Goal: Transaction & Acquisition: Subscribe to service/newsletter

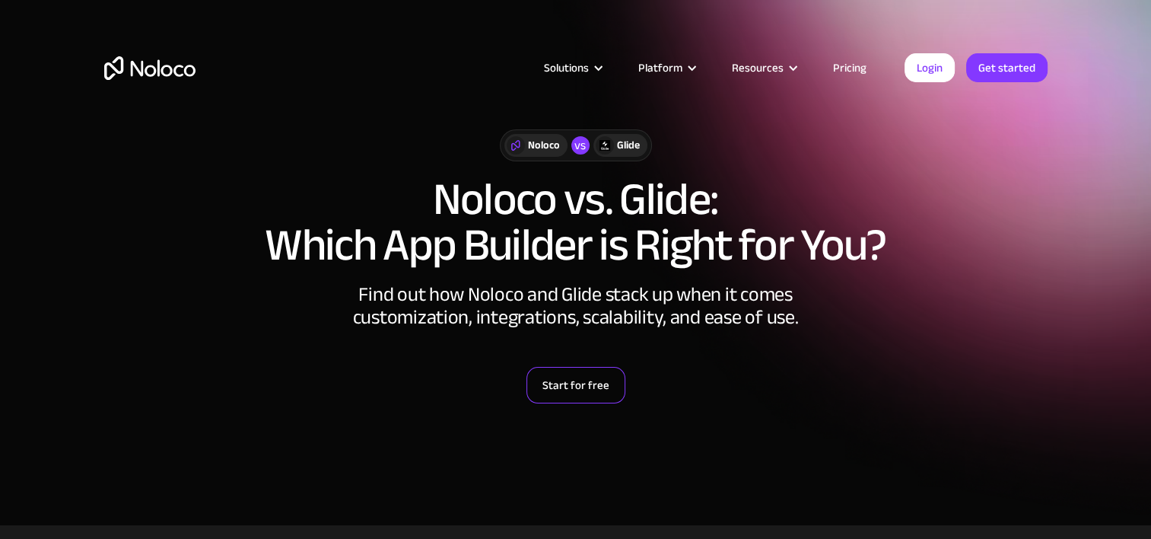
click at [577, 376] on link "Start for free" at bounding box center [575, 385] width 99 height 37
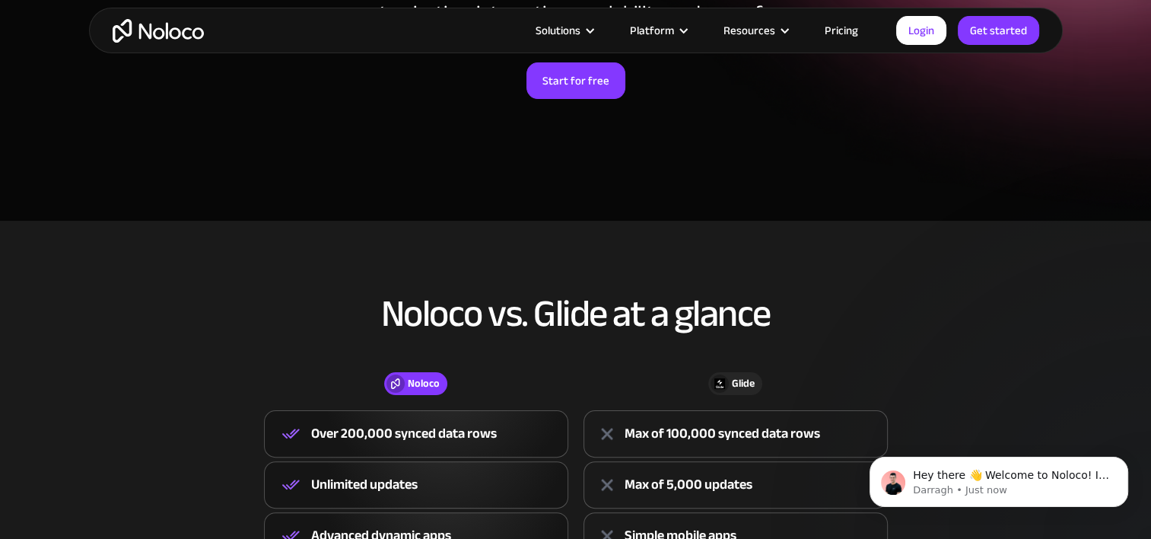
scroll to position [380, 0]
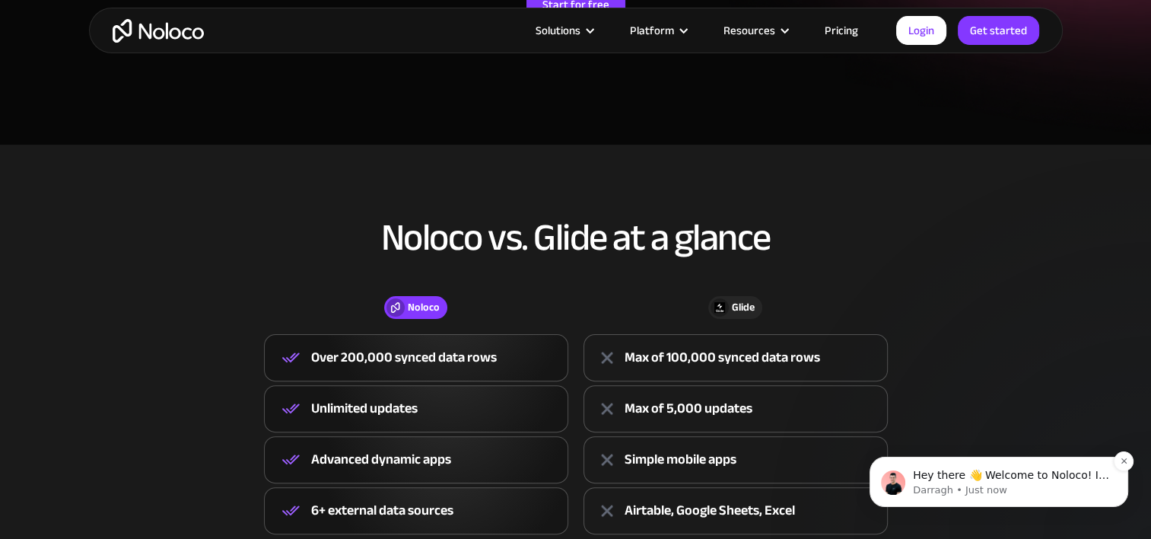
click at [1003, 474] on p "Hey there 👋 Welcome to Noloco! If you have any questions, just reply to this me…" at bounding box center [1011, 475] width 196 height 15
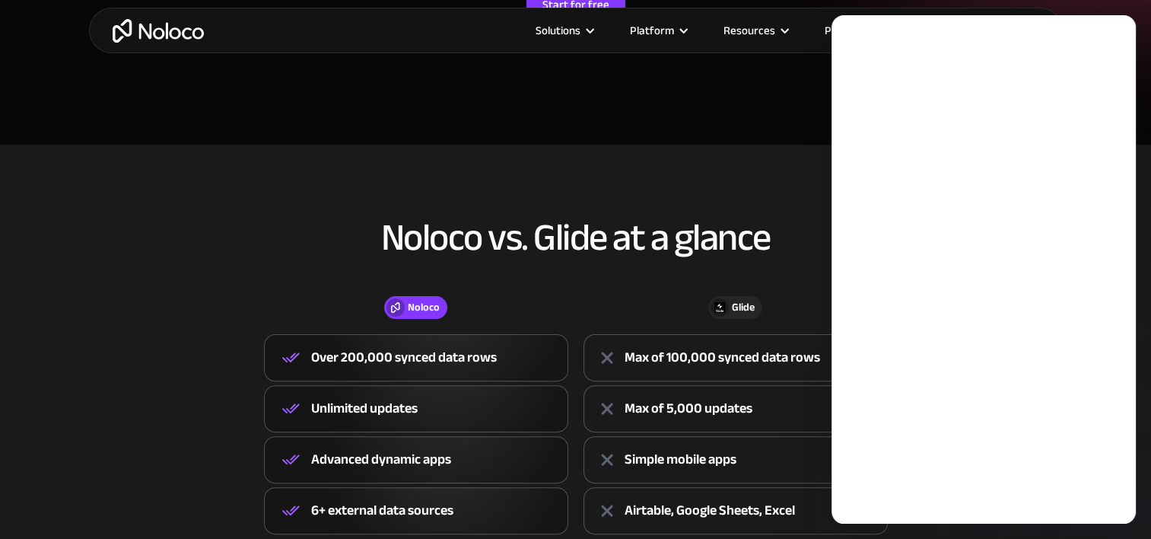
scroll to position [0, 0]
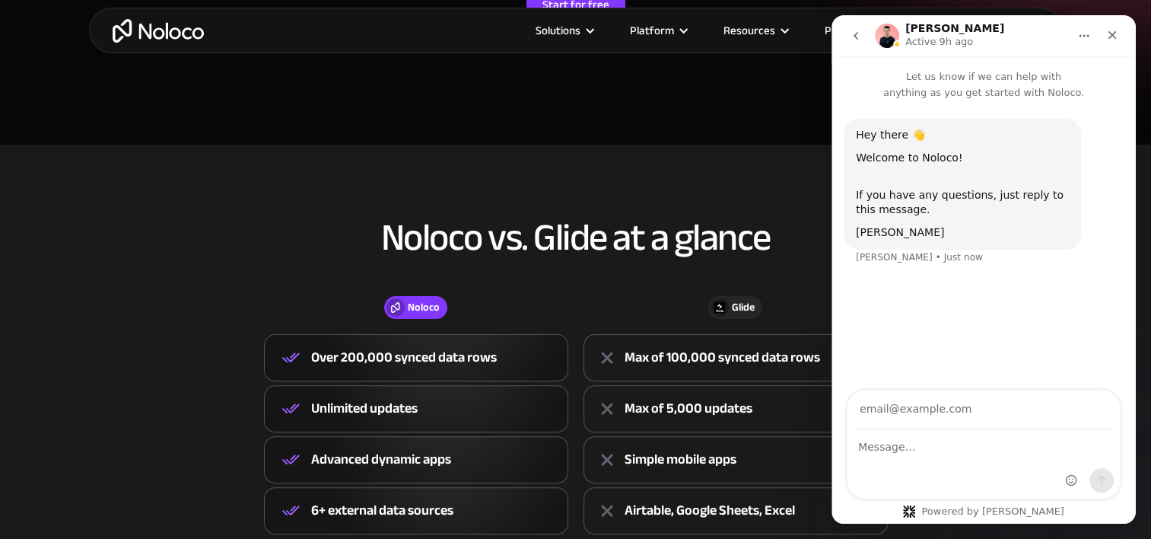
click at [242, 252] on h2 "Noloco vs. Glide at a glance" at bounding box center [575, 237] width 943 height 41
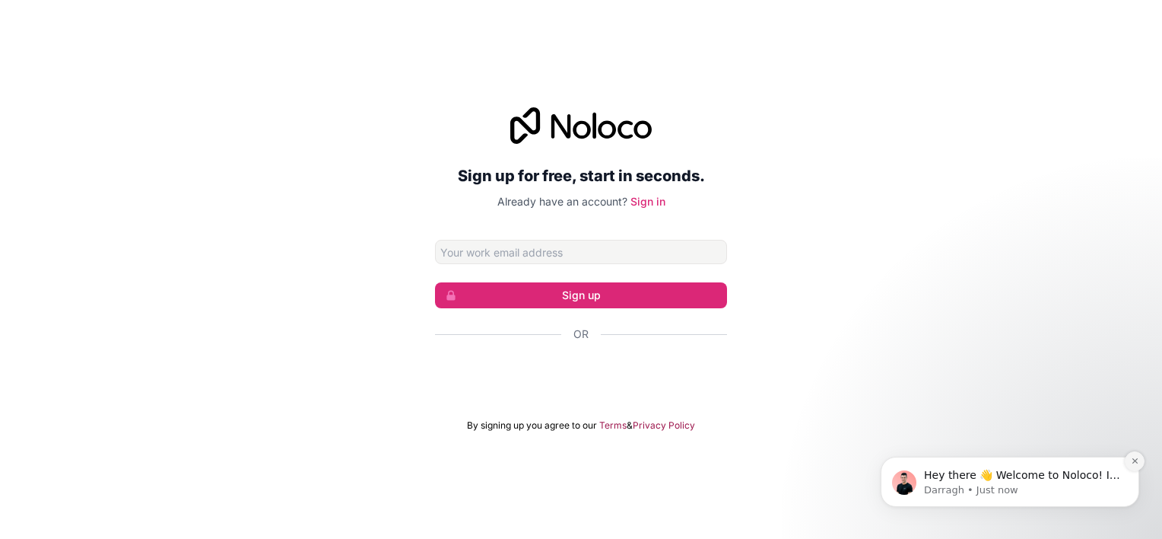
click at [1139, 460] on icon "Dismiss notification" at bounding box center [1135, 460] width 8 height 8
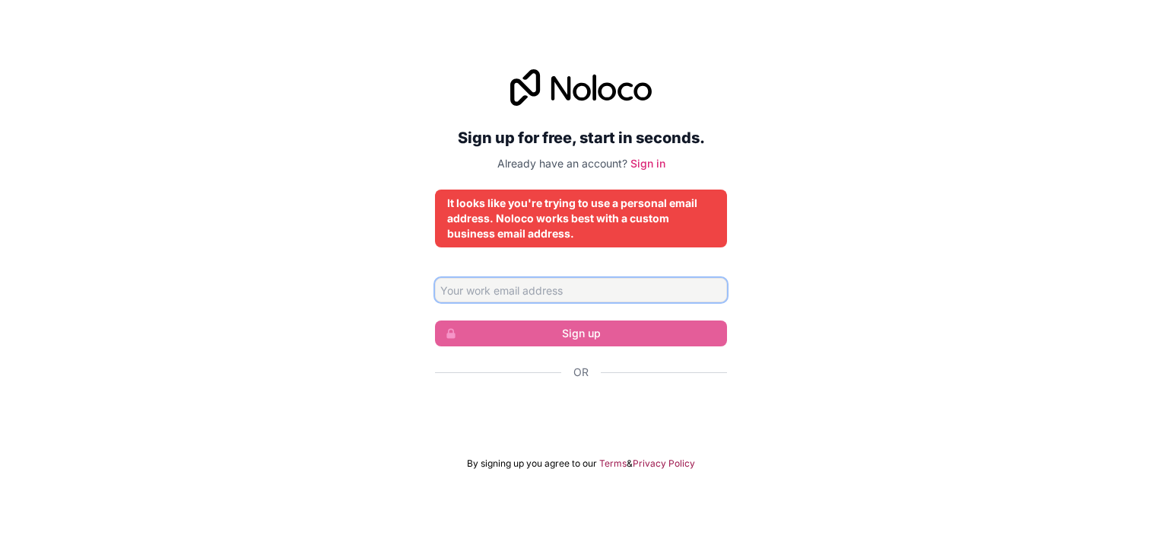
click at [590, 289] on input "Email address" at bounding box center [581, 290] width 292 height 24
click at [342, 332] on div "Sign up for free, start in seconds. Already have an account? Sign in It looks l…" at bounding box center [581, 269] width 1162 height 443
